Goal: Communication & Community: Answer question/provide support

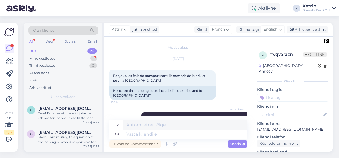
scroll to position [318, 0]
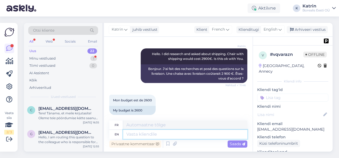
click at [145, 135] on textarea at bounding box center [185, 134] width 124 height 9
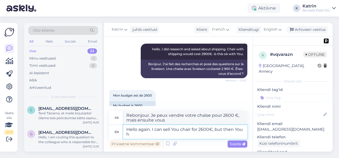
scroll to position [324, 0]
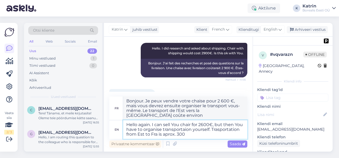
type textarea "Hello again. I can sell You chair for 2600€, but then You have to organise tran…"
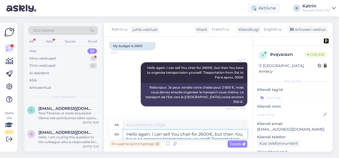
scroll to position [375, 0]
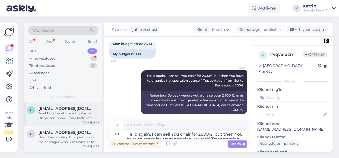
click at [61, 114] on div "Tere! Täname, et meile kirjutasite! Oleme teie pöördumise kätte saanud ja edast…" at bounding box center [68, 116] width 61 height 10
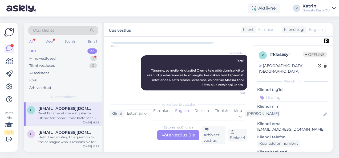
scroll to position [73, 0]
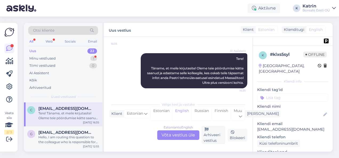
drag, startPoint x: 257, startPoint y: 123, endPoint x: 328, endPoint y: 125, distance: 71.5
click at [328, 125] on div "k # klxs5syl Offline [GEOGRAPHIC_DATA], [GEOGRAPHIC_DATA] Kliendi info Kliendi …" at bounding box center [293, 158] width 80 height 225
copy p "[EMAIL_ADDRESS][DOMAIN_NAME]"
click at [166, 133] on div "Estonian to English Võta vestlus üle" at bounding box center [178, 136] width 42 height 10
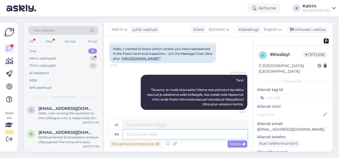
click at [144, 134] on textarea at bounding box center [185, 134] width 124 height 9
click at [145, 134] on textarea at bounding box center [185, 134] width 124 height 9
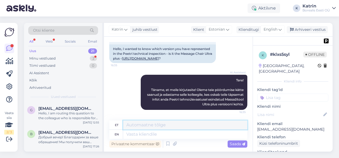
click at [149, 124] on textarea at bounding box center [185, 125] width 124 height 9
click at [149, 126] on textarea "Tere" at bounding box center [185, 125] width 124 height 9
click at [178, 125] on textarea "Tere," at bounding box center [185, 125] width 124 height 9
type textarea "Tere, Kui ma nüüd ei eksi, siis on seal tooliks Living."
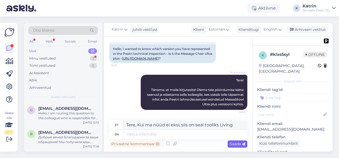
click at [239, 141] on div "Saada" at bounding box center [238, 144] width 20 height 7
click at [238, 145] on span "Saada" at bounding box center [237, 144] width 15 height 5
click at [237, 146] on span "Saada" at bounding box center [237, 144] width 15 height 5
click at [234, 145] on span "Saada" at bounding box center [237, 144] width 15 height 5
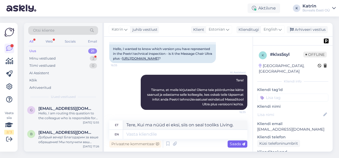
click at [234, 145] on span "Saada" at bounding box center [237, 144] width 15 height 5
click at [233, 145] on span "Saada" at bounding box center [237, 144] width 15 height 5
click at [189, 136] on textarea at bounding box center [185, 134] width 124 height 9
drag, startPoint x: 189, startPoint y: 136, endPoint x: 206, endPoint y: 133, distance: 17.6
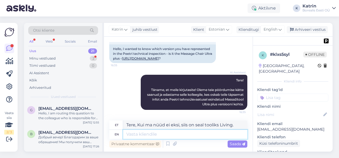
click at [189, 136] on textarea at bounding box center [185, 134] width 124 height 9
click at [247, 124] on div "Vestlus algas [DATE] Tere, tahtsin teada saada, milline versioon on teil esinda…" at bounding box center [178, 94] width 149 height 115
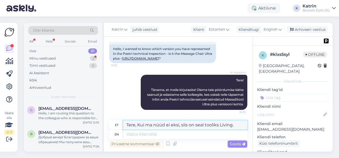
click at [236, 124] on textarea "Tere, Kui ma nüüd ei eksi, siis on seal tooliks Living." at bounding box center [185, 125] width 124 height 9
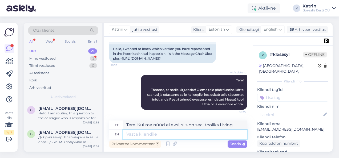
click at [218, 135] on textarea at bounding box center [185, 134] width 124 height 9
paste textarea "Tere, Kui ma nüüd ei eksi, siis on seal tooliks Living."
type textarea "Tere, Kui ma nüüd ei eksi, siis on seal tooliks Living."
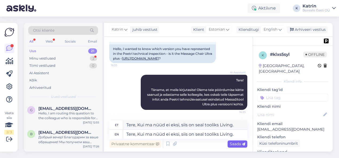
click at [236, 144] on span "Saada" at bounding box center [237, 144] width 15 height 5
click at [234, 144] on span "Saada" at bounding box center [237, 144] width 15 height 5
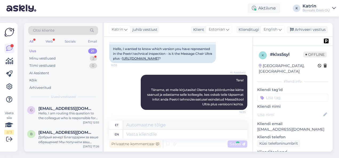
scroll to position [94, 0]
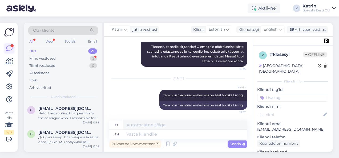
click at [8, 48] on icon at bounding box center [9, 48] width 6 height 6
click at [31, 42] on div "All" at bounding box center [31, 41] width 6 height 7
click at [50, 41] on div "Web" at bounding box center [49, 41] width 9 height 7
click at [46, 45] on div "Web" at bounding box center [49, 41] width 10 height 7
click at [51, 57] on div "Minu vestlused" at bounding box center [42, 58] width 26 height 5
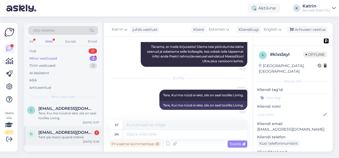
click at [69, 138] on div "Tant pis merci quand même" at bounding box center [68, 137] width 61 height 5
